Goal: Book appointment/travel/reservation

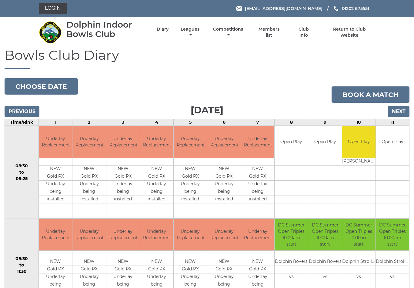
click at [398, 108] on input "Next" at bounding box center [399, 112] width 22 height 12
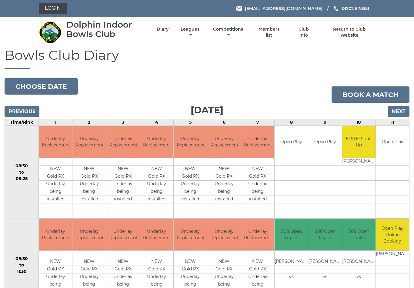
click at [402, 107] on input "Next" at bounding box center [399, 112] width 22 height 12
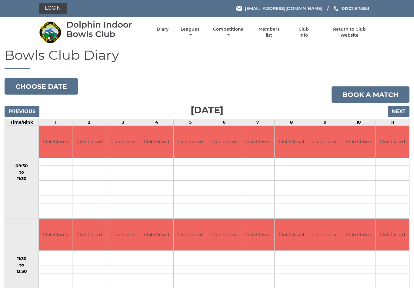
click at [399, 111] on input "Next" at bounding box center [399, 112] width 22 height 12
click at [403, 110] on input "Next" at bounding box center [399, 112] width 22 height 12
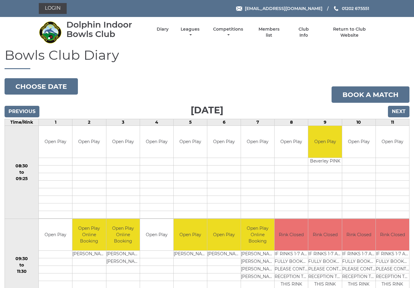
click at [401, 112] on input "Next" at bounding box center [399, 112] width 22 height 12
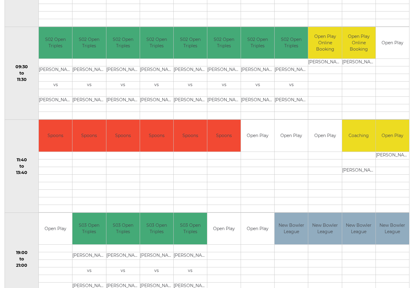
scroll to position [192, 0]
